Goal: Task Accomplishment & Management: Use online tool/utility

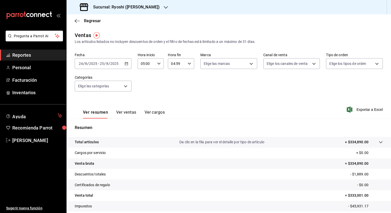
click at [191, 87] on div "Fecha [DATE] [DATE] - [DATE] [DATE] Hora inicio 05:00 Hora inicio Hora fin 04:5…" at bounding box center [229, 75] width 308 height 45
click at [174, 88] on div "Fecha [DATE] [DATE] - [DATE] [DATE] Hora inicio 05:00 Hora inicio Hora fin 04:5…" at bounding box center [229, 75] width 308 height 45
click at [92, 24] on div "Regresar" at bounding box center [228, 20] width 324 height 13
click at [94, 22] on span "Regresar" at bounding box center [92, 20] width 17 height 5
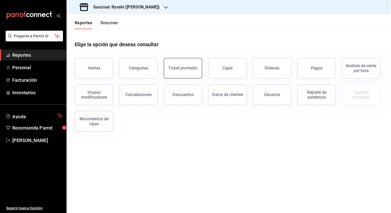
click at [188, 73] on button "Ticket promedio" at bounding box center [183, 68] width 38 height 20
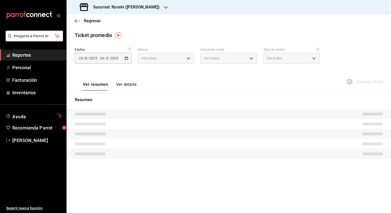
type input "d1ab8890-ddc3-4d94-b14c-d24ccf3ac2d8,70935bef-f50e-476e-afc6-1ed0b0096d1e"
type input "PARROT,UBER_EATS,RAPPI,DIDI_FOOD,ONLINE"
type input "ca4200b4-5e9d-4322-8651-be0491a2d9e7,c45ad00e-cc5b-4214-b3ac-e7019355dedd,EXTER…"
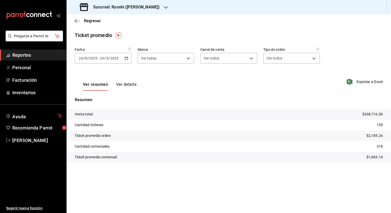
click at [126, 60] on \(Stroke\) "button" at bounding box center [126, 58] width 3 height 3
click at [100, 119] on span "Rango de fechas" at bounding box center [99, 119] width 40 height 5
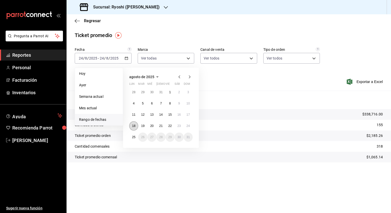
click at [135, 125] on abbr "18" at bounding box center [133, 126] width 3 height 4
click at [188, 126] on abbr "24" at bounding box center [187, 126] width 3 height 4
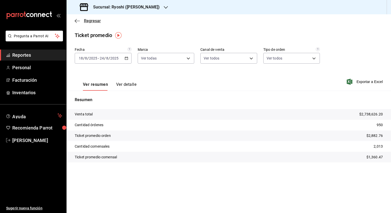
click at [91, 21] on span "Regresar" at bounding box center [92, 20] width 17 height 5
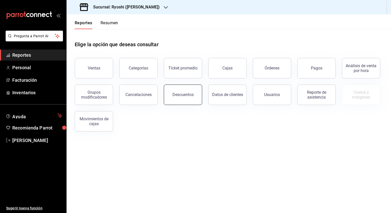
click at [184, 96] on div "Descuentos" at bounding box center [182, 94] width 21 height 5
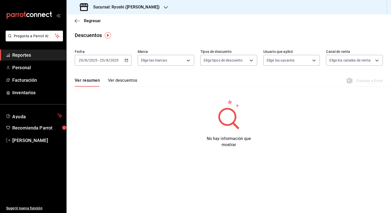
click at [127, 59] on \(Stroke\) "button" at bounding box center [126, 60] width 3 height 3
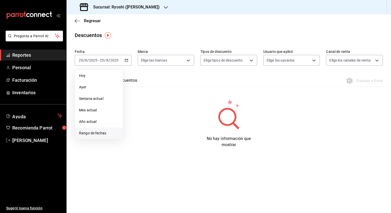
click at [99, 130] on li "Rango de fechas" at bounding box center [99, 134] width 48 height 12
click at [133, 128] on abbr "18" at bounding box center [133, 128] width 3 height 4
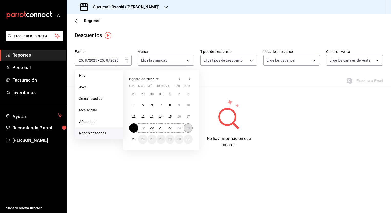
click at [188, 128] on abbr "24" at bounding box center [187, 128] width 3 height 4
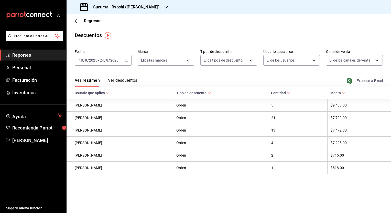
click at [371, 79] on span "Exportar a Excel" at bounding box center [364, 81] width 35 height 6
